Goal: Task Accomplishment & Management: Use online tool/utility

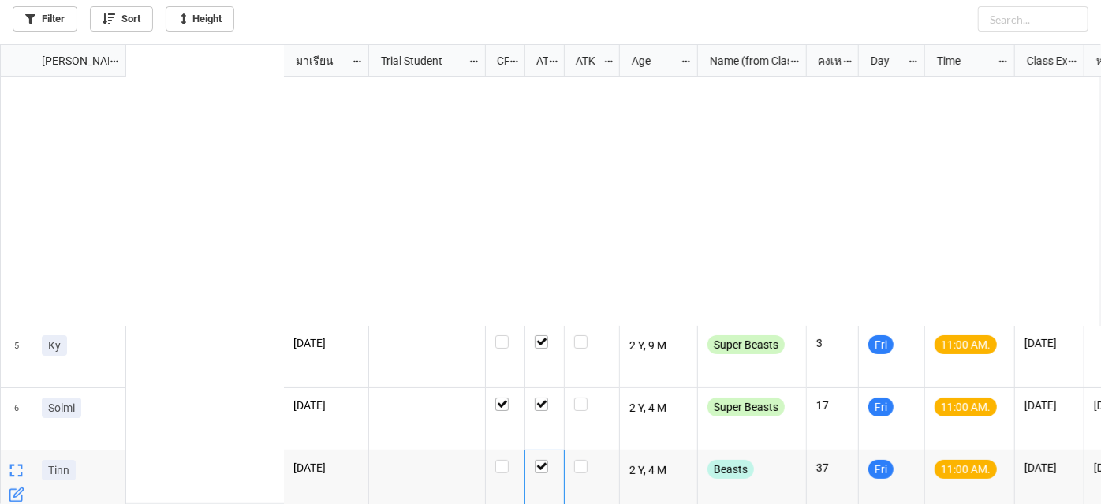
scroll to position [451, 1092]
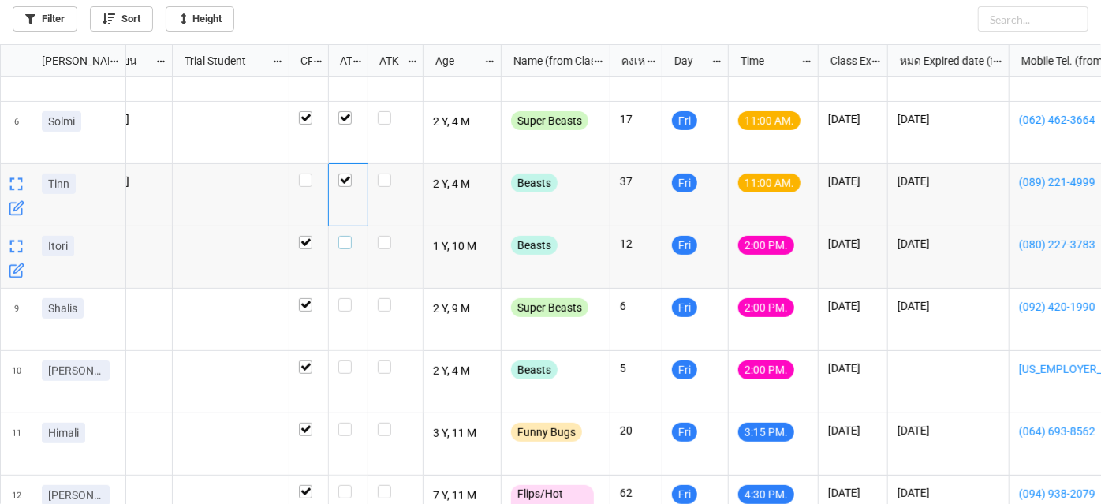
click at [350, 236] on label "grid" at bounding box center [348, 236] width 20 height 0
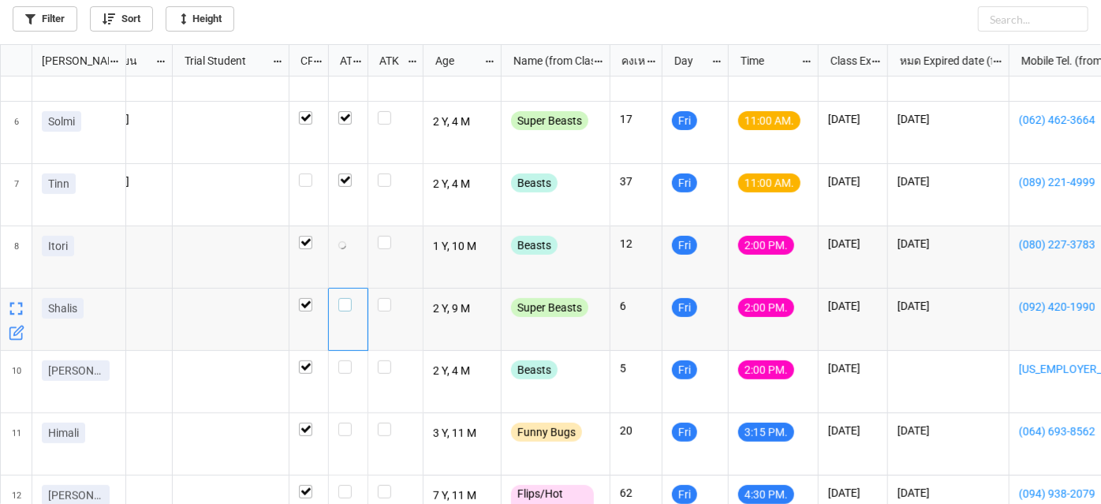
click at [343, 298] on label "grid" at bounding box center [348, 298] width 20 height 0
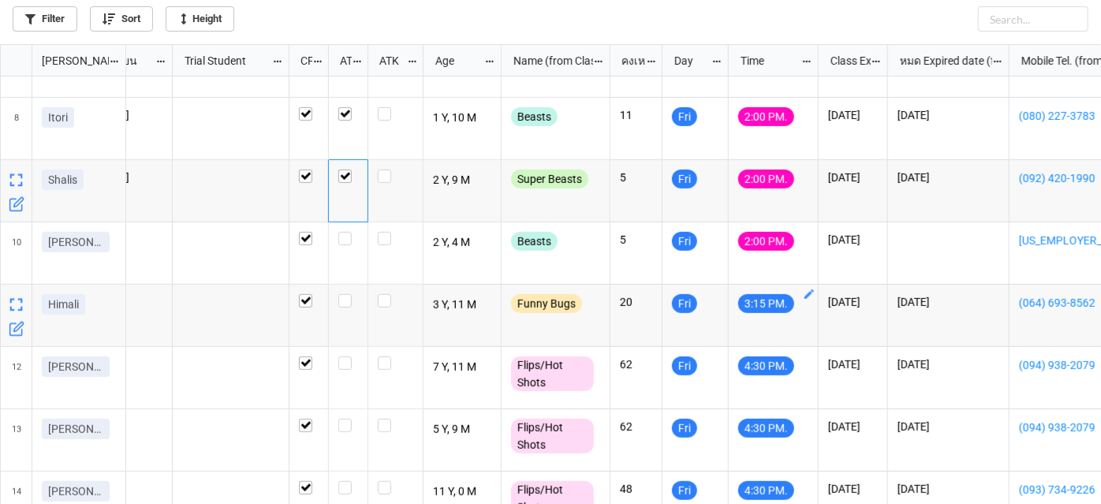
scroll to position [502, 0]
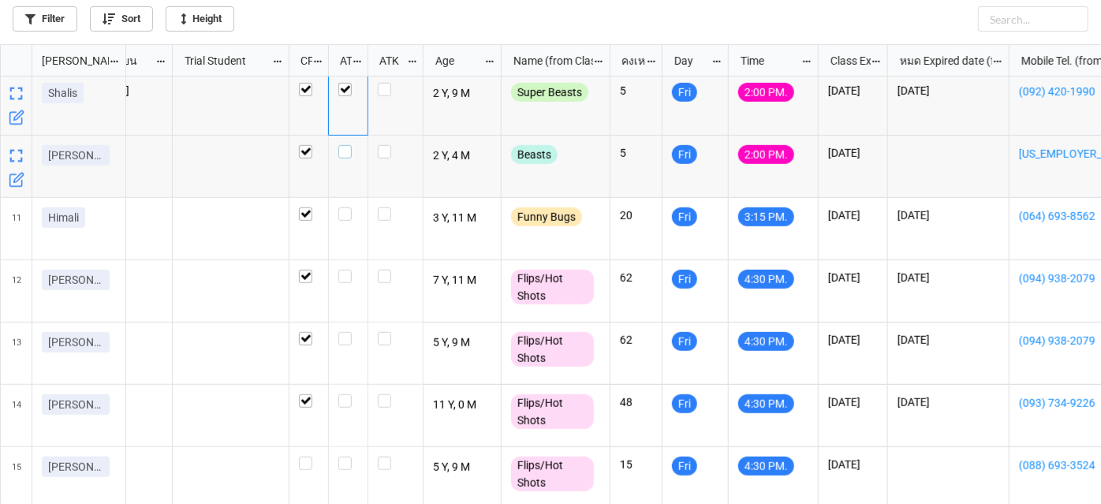
click at [342, 145] on label "grid" at bounding box center [348, 145] width 20 height 0
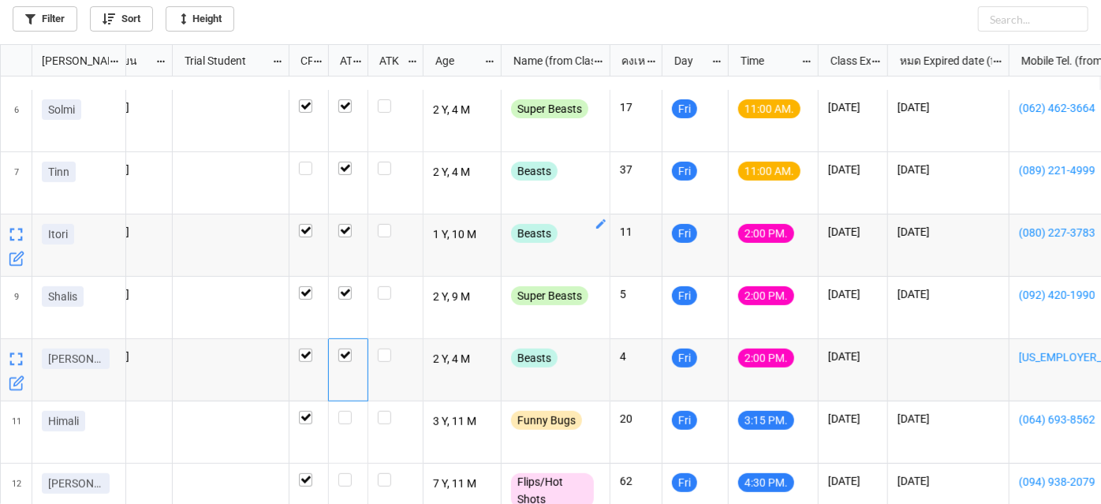
scroll to position [0, 0]
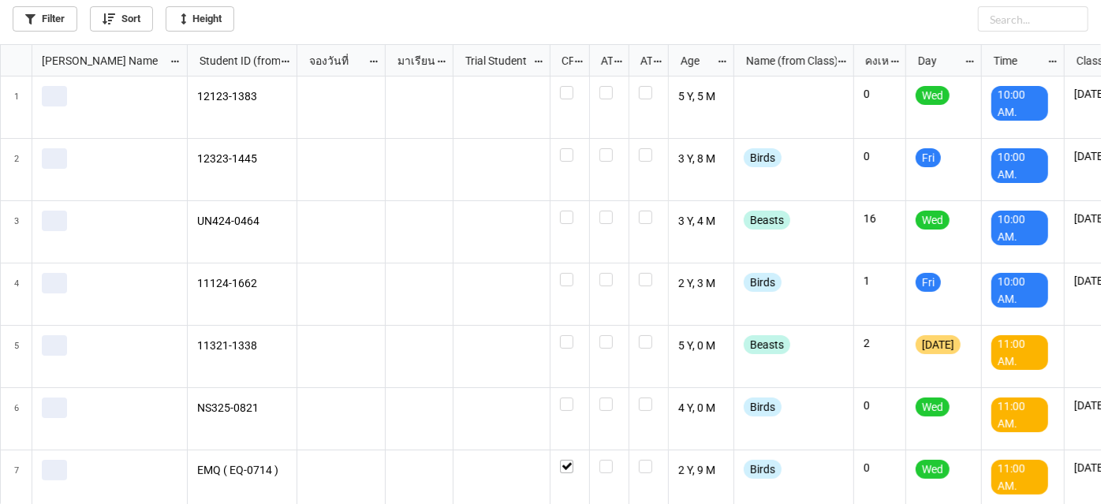
scroll to position [451, 1092]
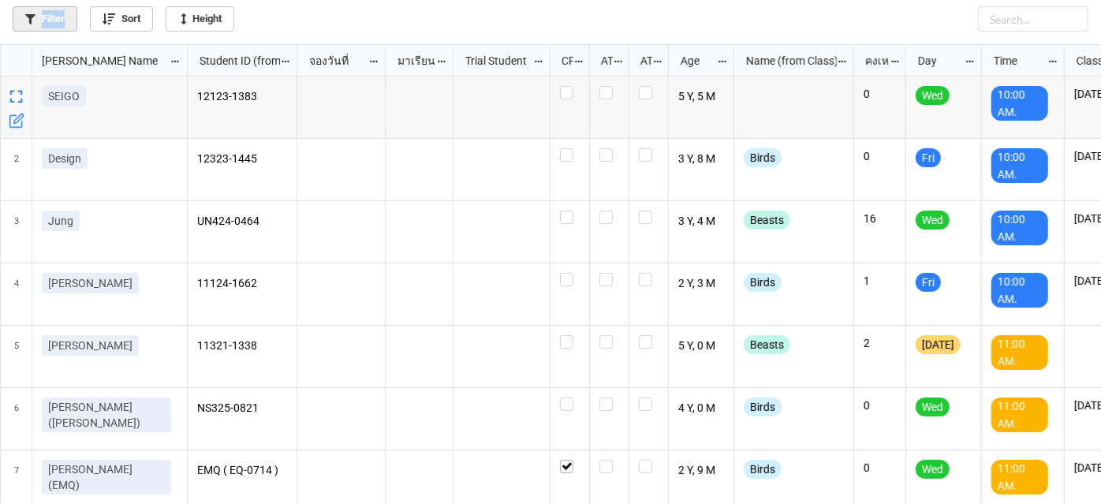
click at [67, 24] on link "Filter" at bounding box center [45, 18] width 65 height 25
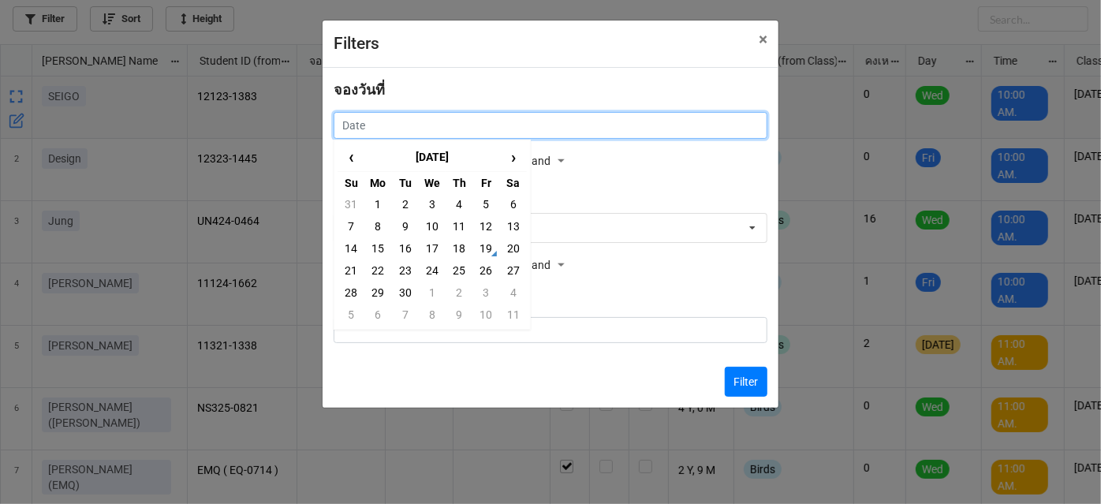
click at [597, 134] on input "text" at bounding box center [551, 125] width 434 height 27
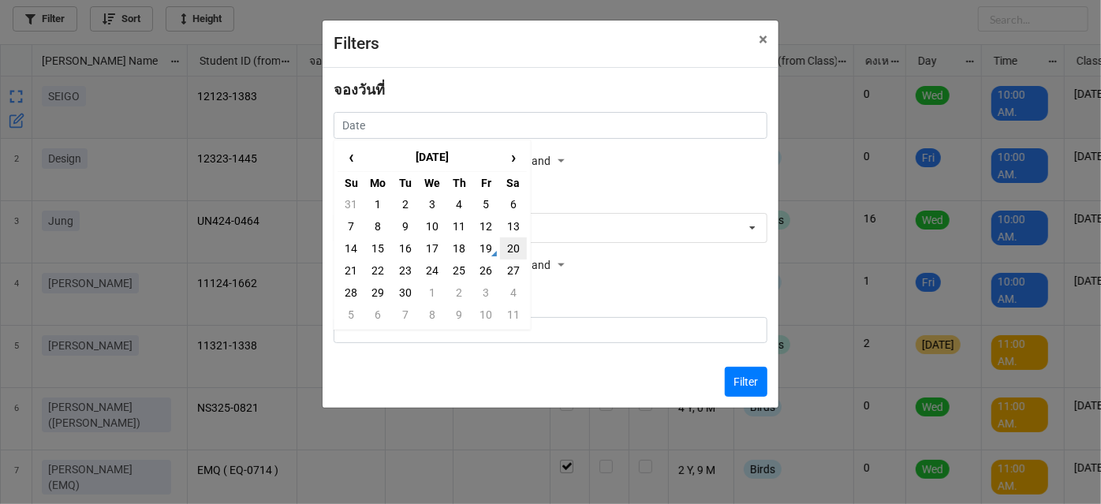
click at [516, 248] on td "20" at bounding box center [513, 248] width 27 height 22
type input "20/9/2025"
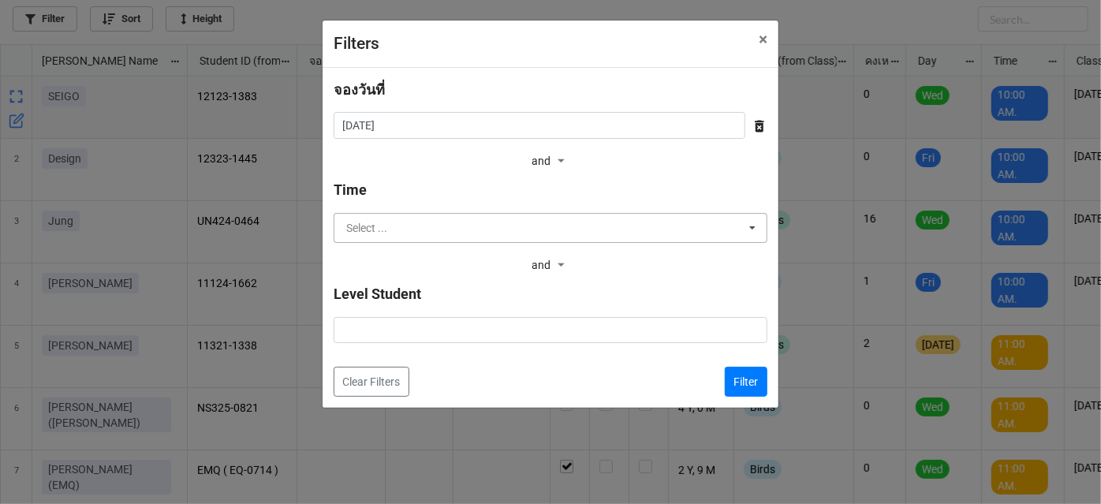
click at [516, 235] on input "text" at bounding box center [551, 228] width 432 height 28
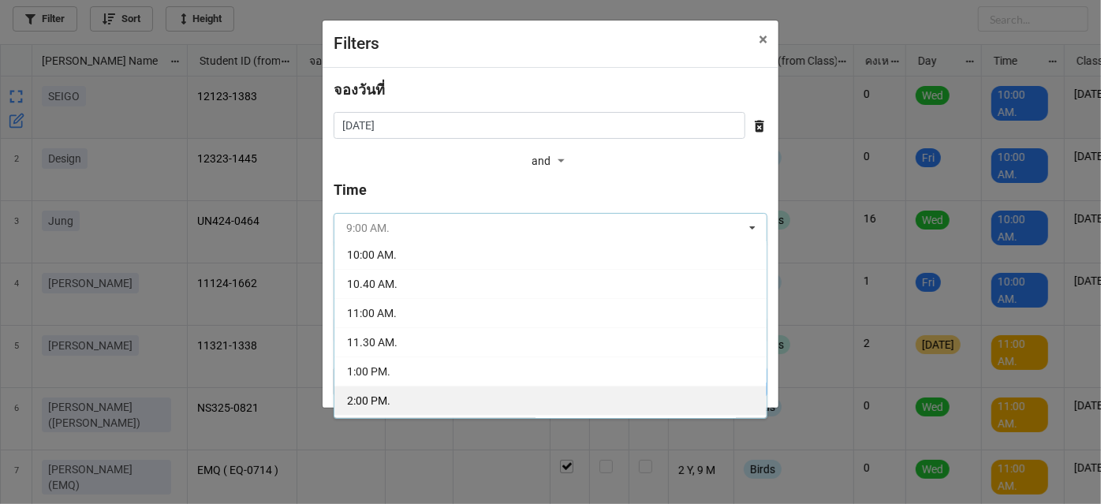
scroll to position [143, 0]
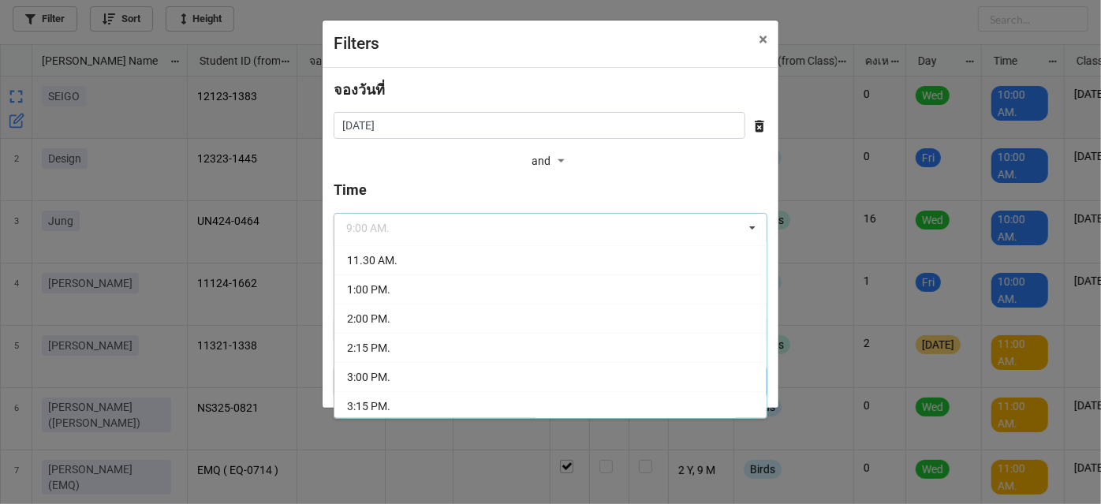
drag, startPoint x: 469, startPoint y: 262, endPoint x: 485, endPoint y: 267, distance: 17.5
click at [469, 262] on div "11.30 AM." at bounding box center [550, 259] width 432 height 29
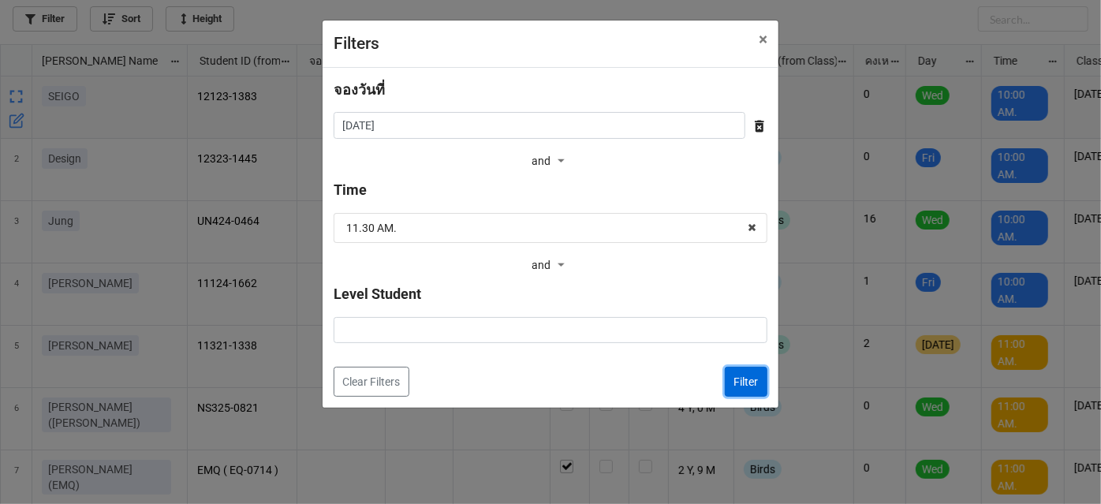
click at [731, 382] on button "Filter" at bounding box center [746, 382] width 43 height 30
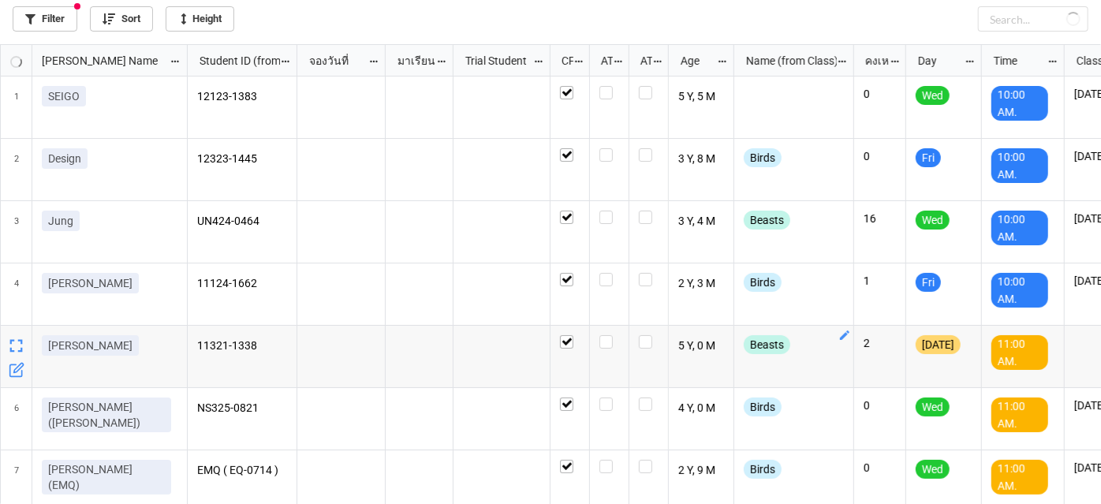
checkbox input "true"
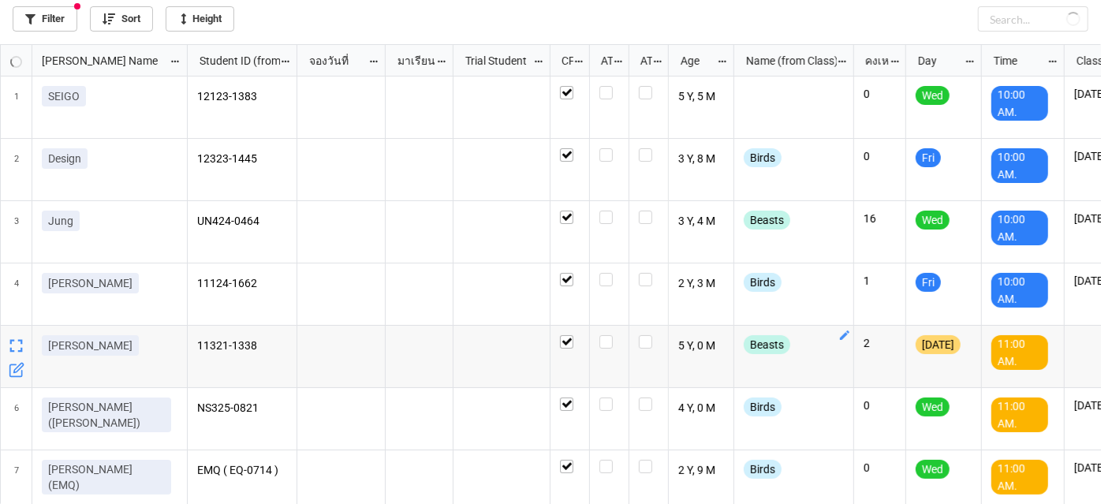
checkbox input "true"
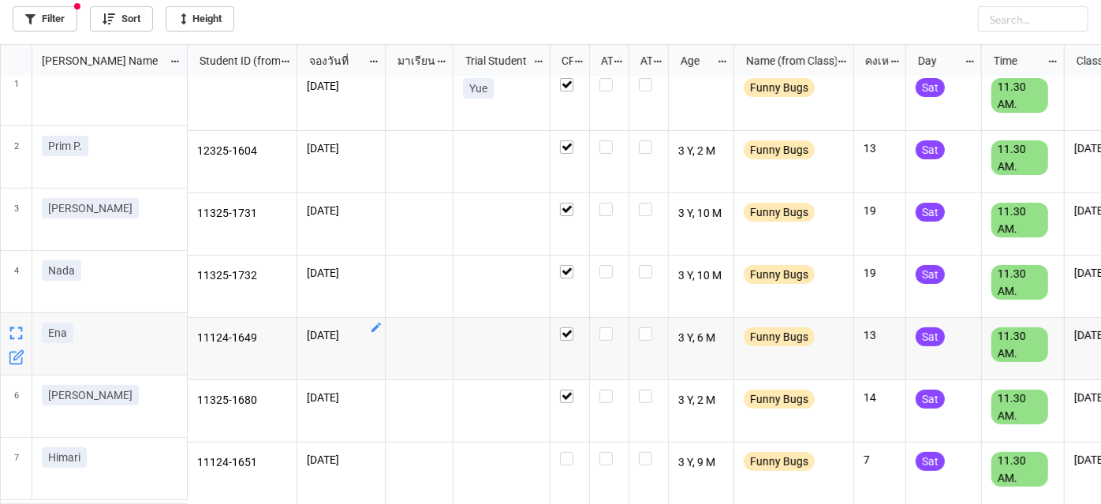
scroll to position [14, 0]
click at [566, 452] on label "grid" at bounding box center [570, 452] width 20 height 0
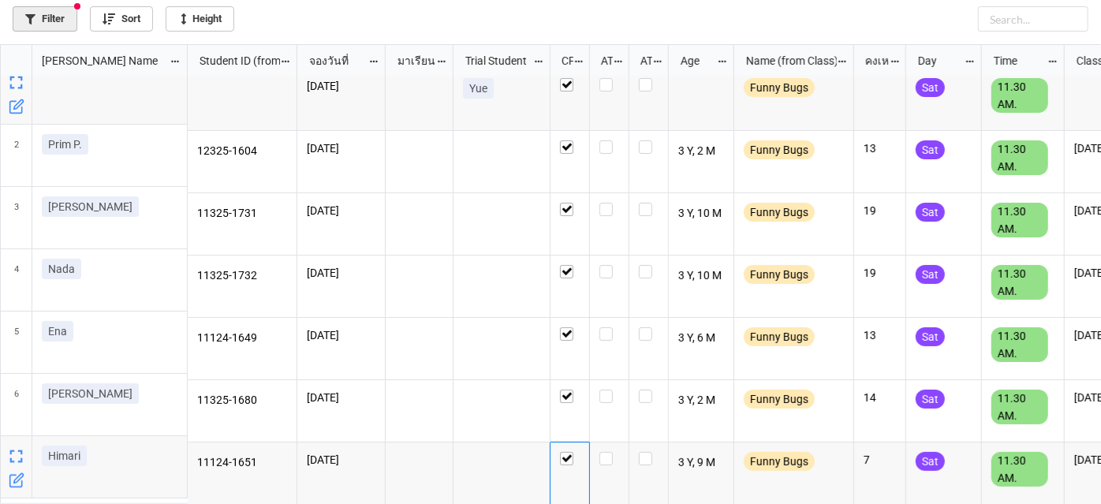
click at [39, 18] on link "Filter" at bounding box center [45, 18] width 65 height 25
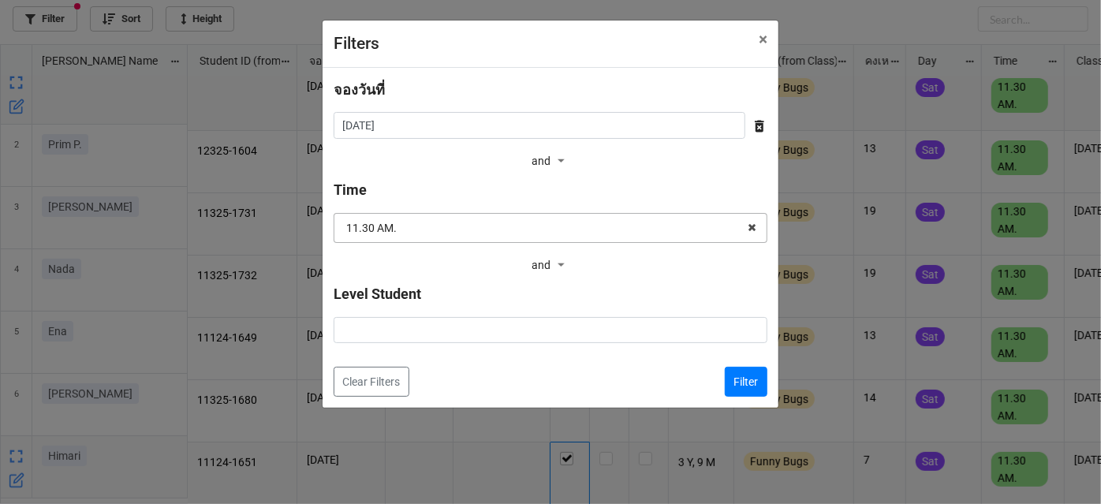
click at [639, 233] on input "text" at bounding box center [551, 228] width 432 height 28
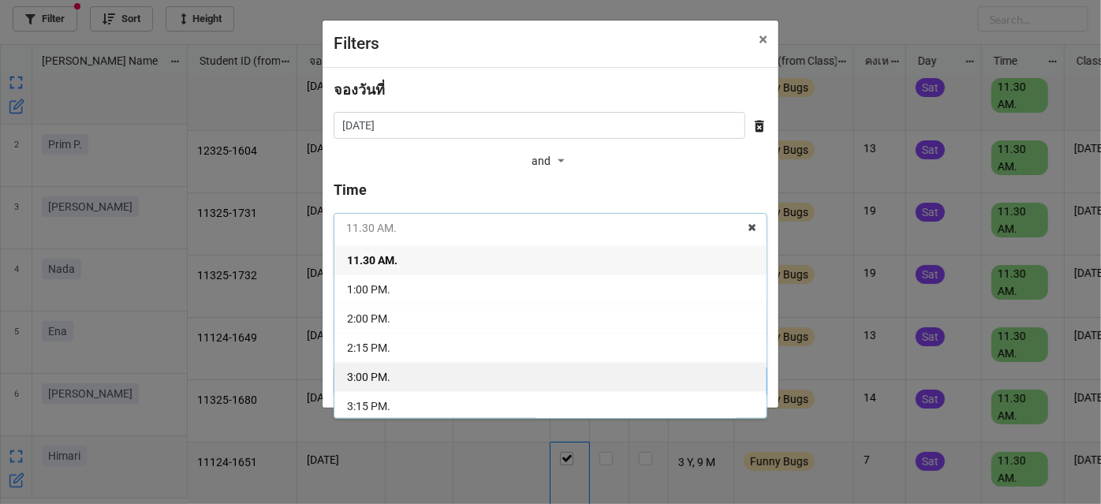
scroll to position [215, 0]
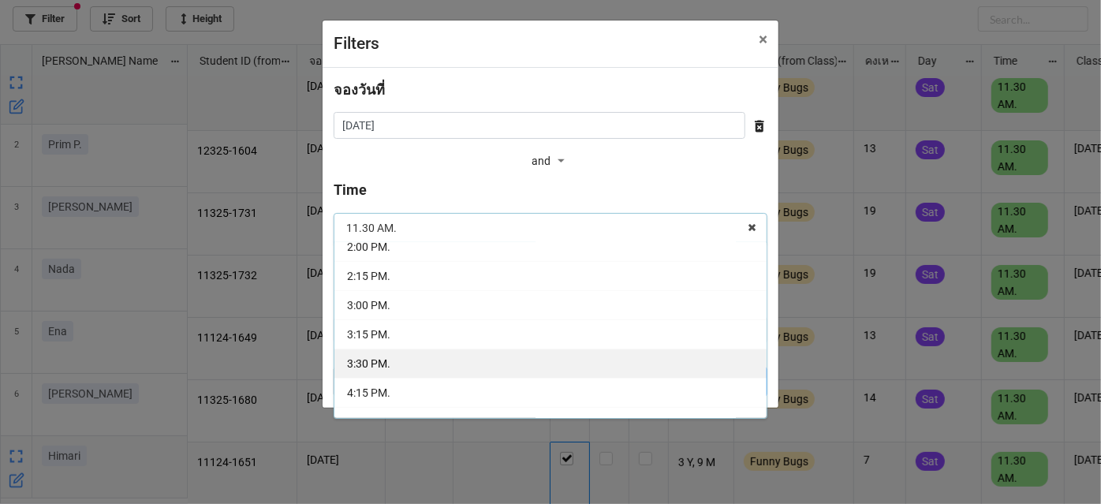
click at [592, 354] on div "3:30 PM." at bounding box center [550, 363] width 432 height 29
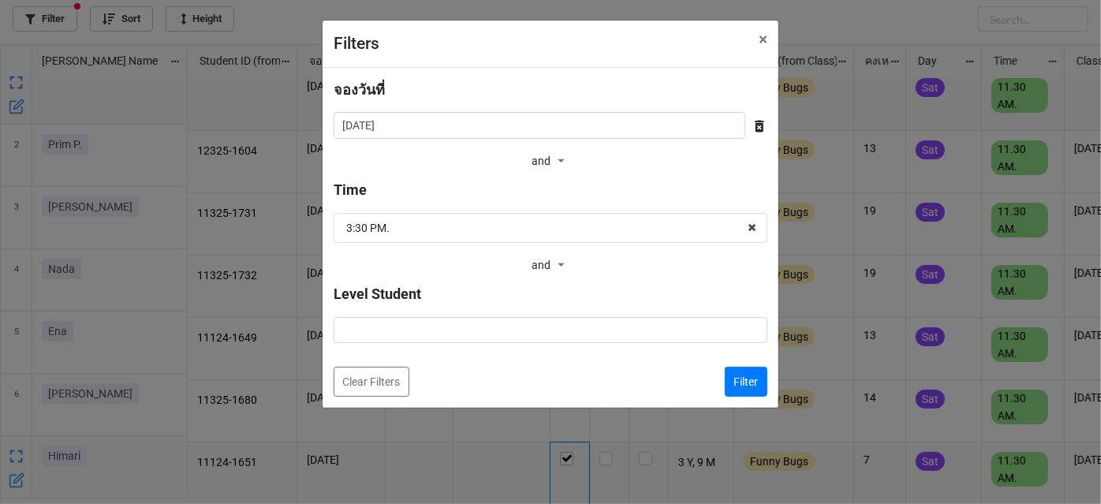
click at [764, 396] on div "จองวันที่ 20/9/2025 ‹ September 2025 › Su Mo Tu We Th Fr Sa 31 1 2 3 4 5 6 7 8 …" at bounding box center [551, 238] width 456 height 340
click at [752, 382] on button "Filter" at bounding box center [746, 382] width 43 height 30
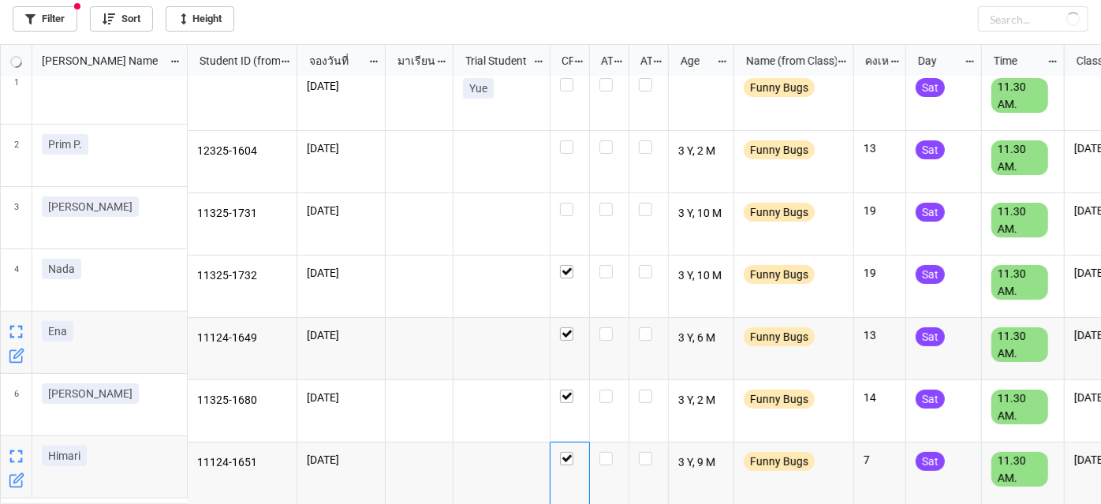
checkbox input "false"
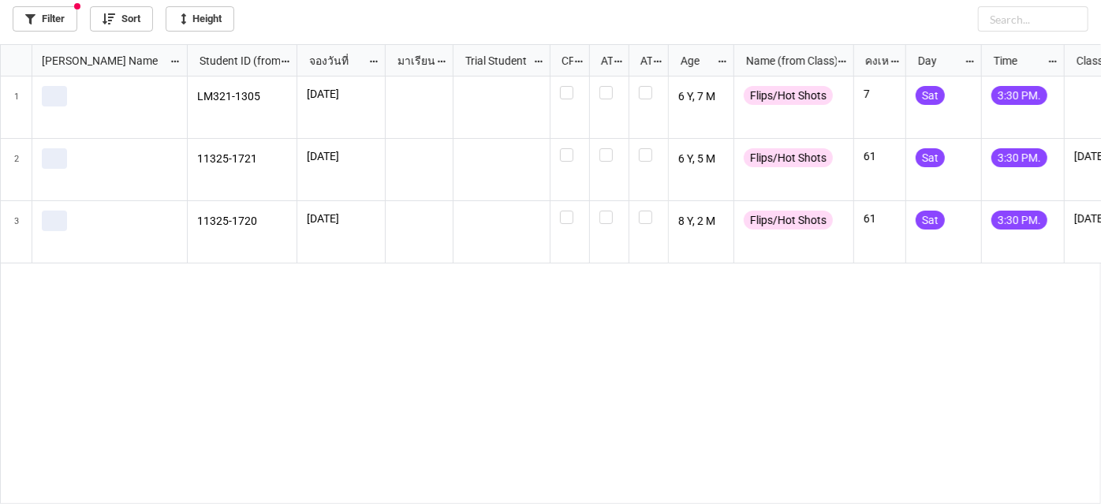
scroll to position [0, 0]
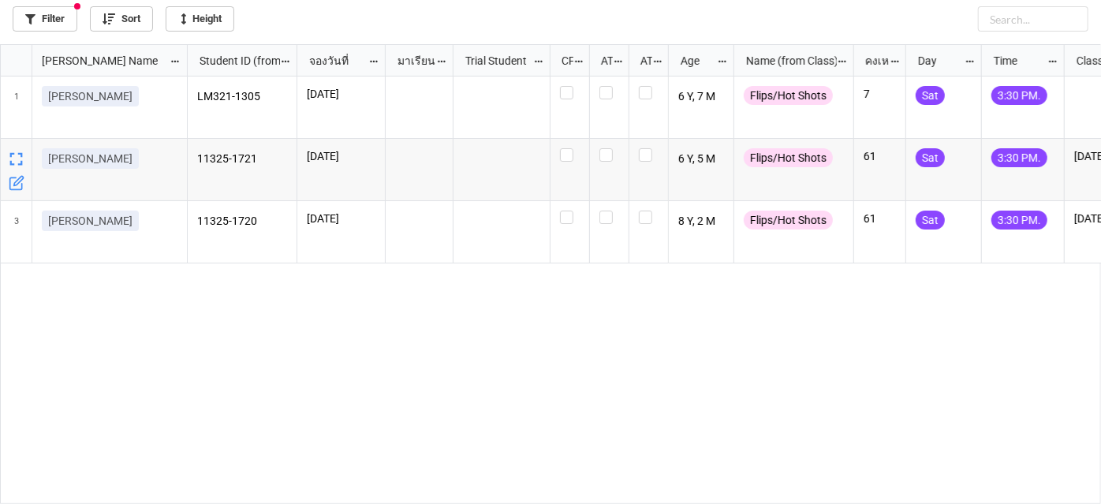
click at [15, 182] on icon "grid" at bounding box center [17, 183] width 16 height 16
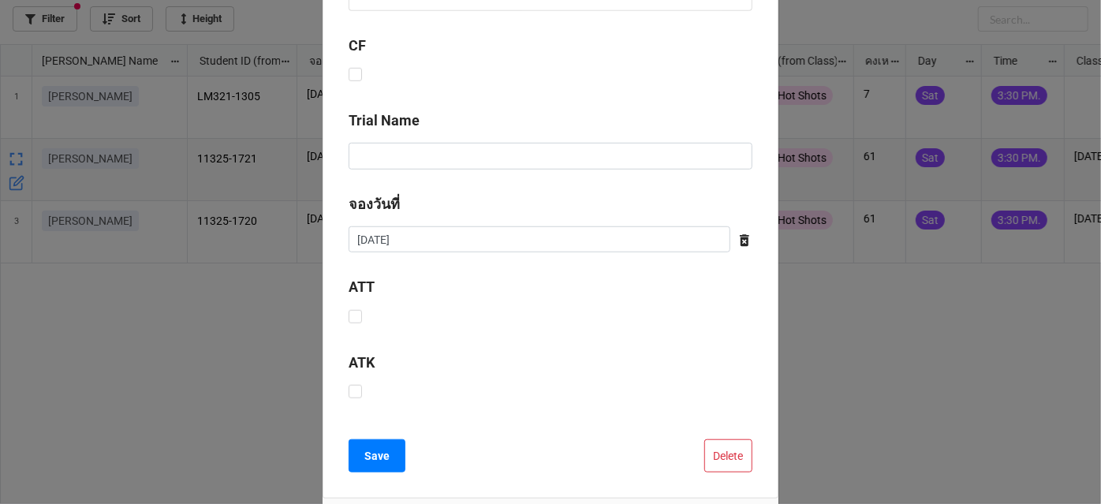
scroll to position [620, 0]
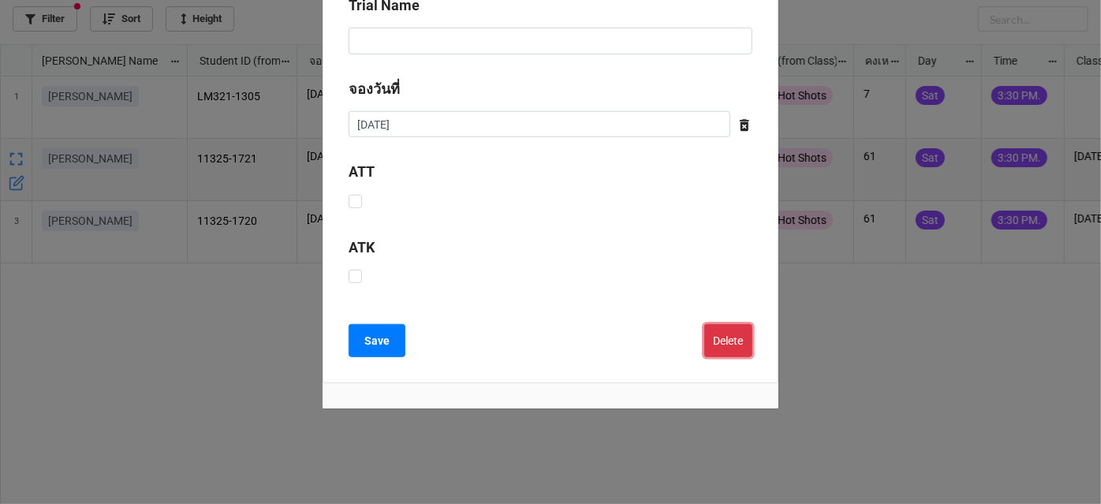
click at [717, 334] on button "Delete" at bounding box center [728, 340] width 48 height 33
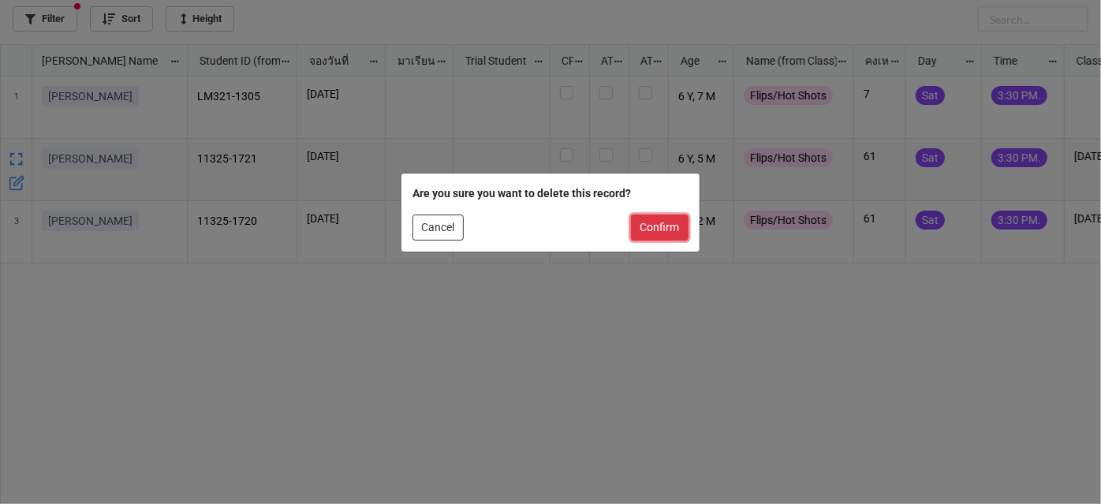
click at [642, 226] on button "Confirm" at bounding box center [660, 228] width 58 height 27
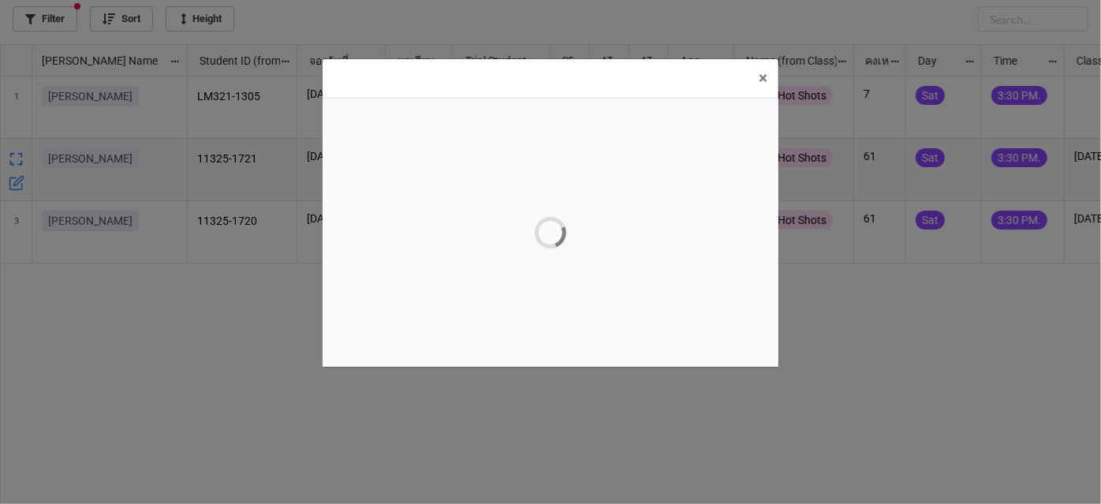
scroll to position [0, 0]
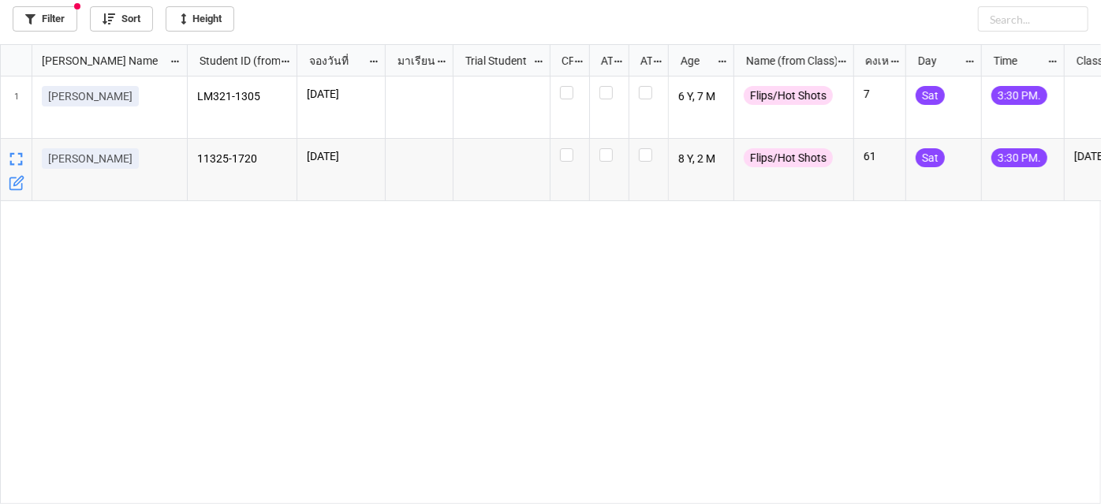
click at [21, 182] on icon "grid" at bounding box center [17, 183] width 16 height 16
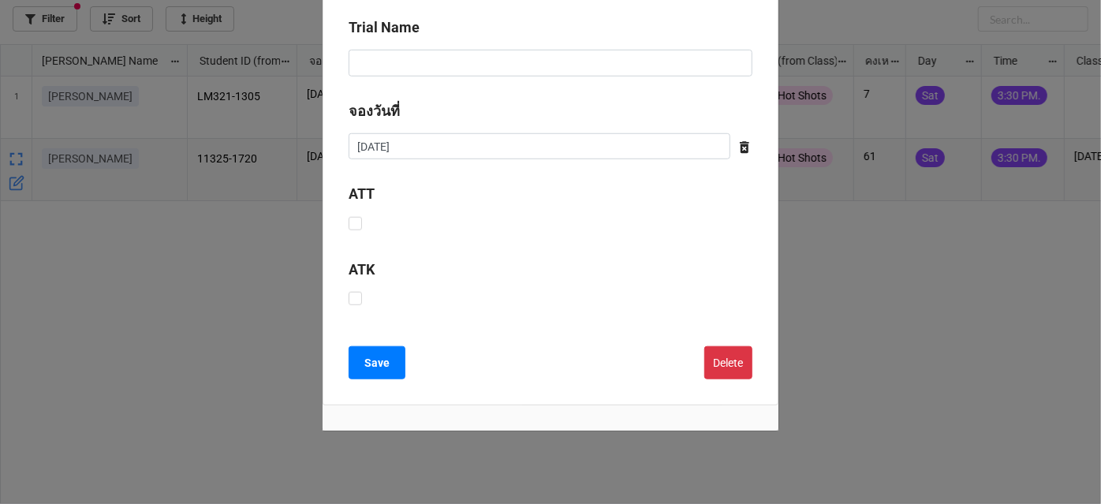
scroll to position [620, 0]
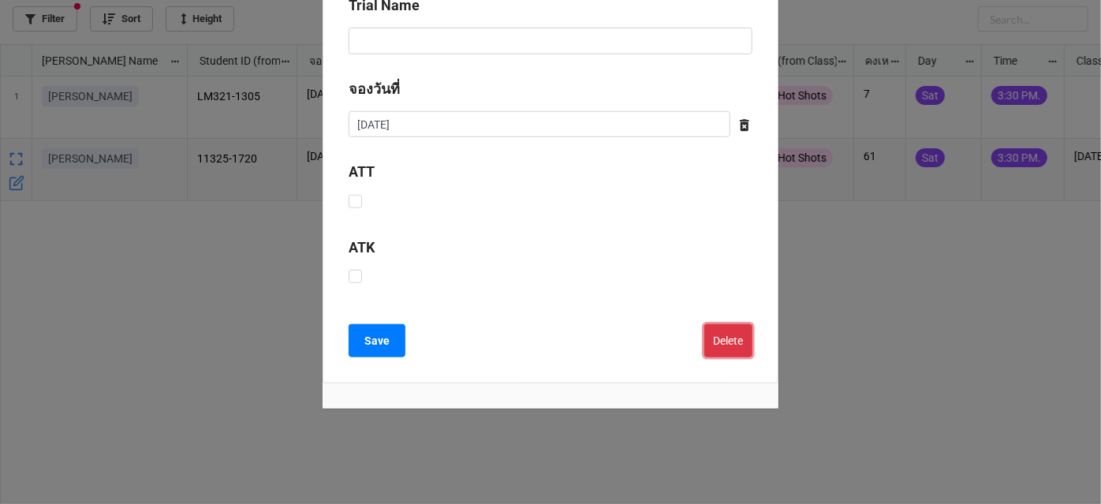
click at [731, 342] on button "Delete" at bounding box center [728, 340] width 48 height 33
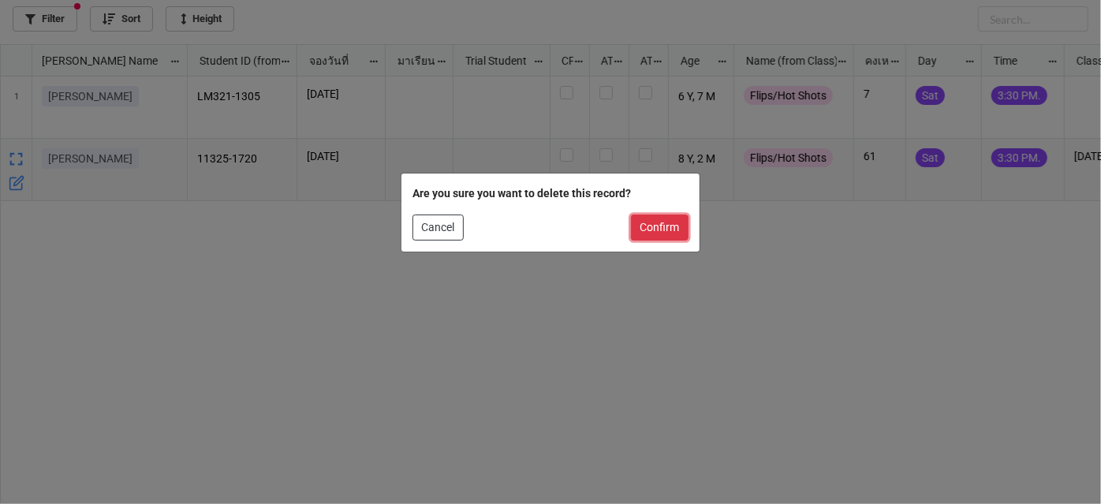
click at [677, 233] on button "Confirm" at bounding box center [660, 228] width 58 height 27
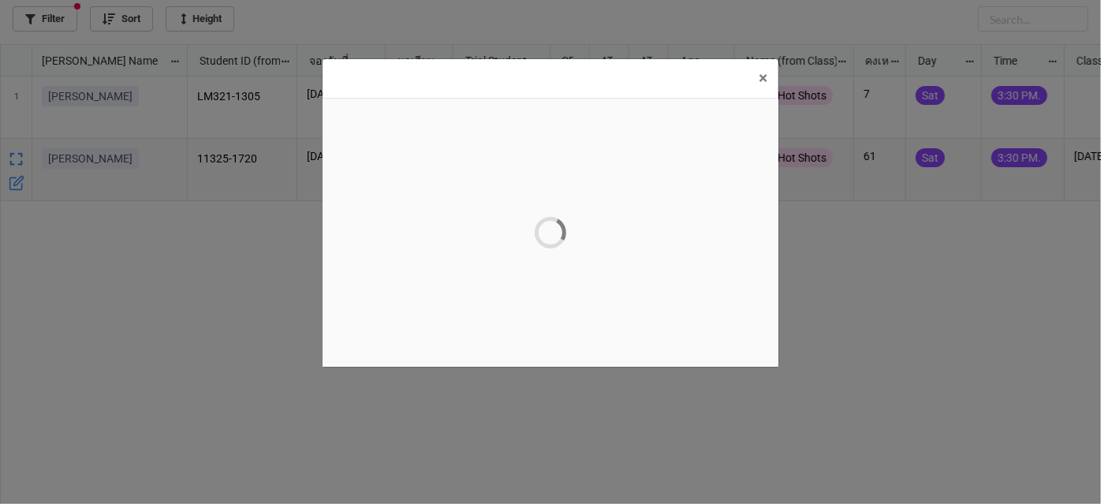
scroll to position [0, 0]
